Goal: Entertainment & Leisure: Consume media (video, audio)

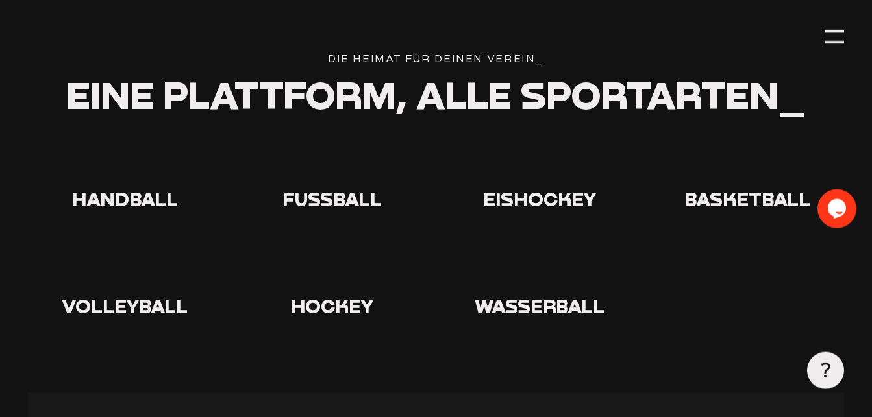
scroll to position [2516, 0]
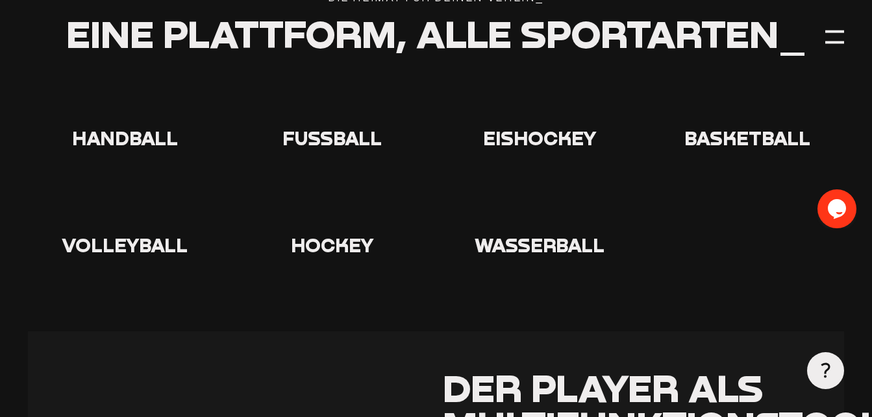
click at [365, 143] on span "Fußball" at bounding box center [331, 138] width 99 height 23
click at [326, 119] on icon at bounding box center [333, 101] width 42 height 42
click at [312, 80] on use at bounding box center [312, 80] width 0 height 0
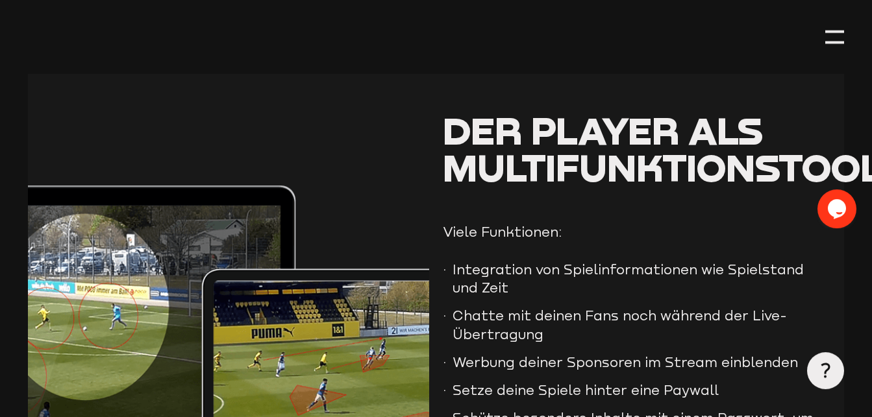
scroll to position [2913, 0]
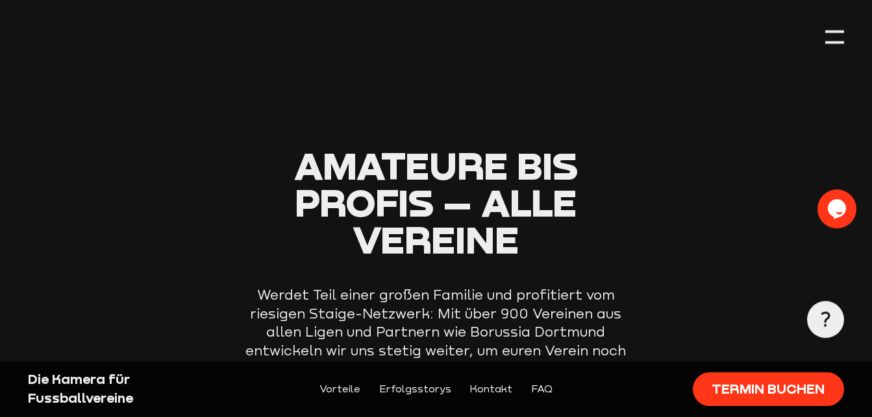
scroll to position [3702, 0]
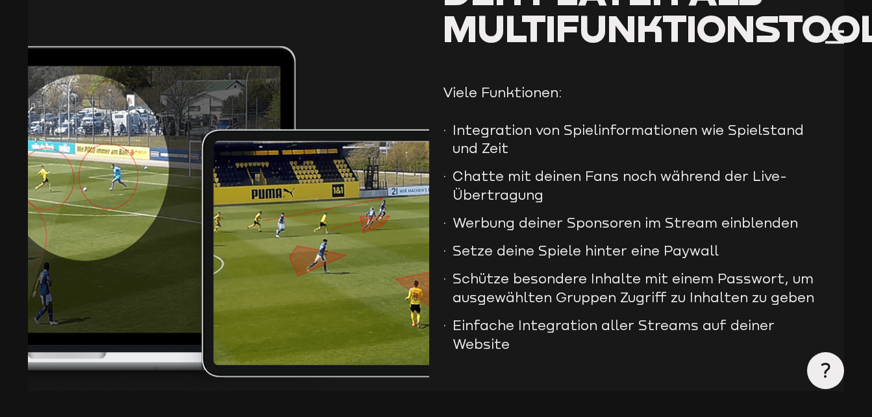
scroll to position [2913, 0]
type input "0.8"
